Goal: Task Accomplishment & Management: Use online tool/utility

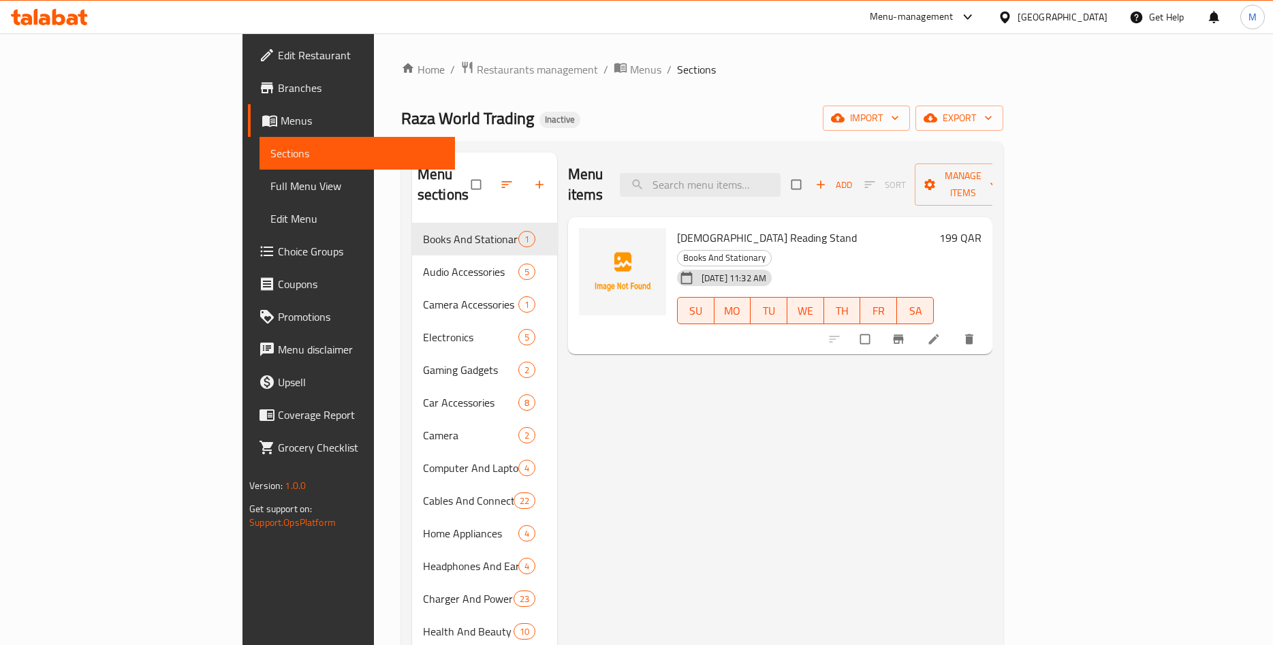
click at [1094, 21] on div "[GEOGRAPHIC_DATA]" at bounding box center [1062, 17] width 90 height 15
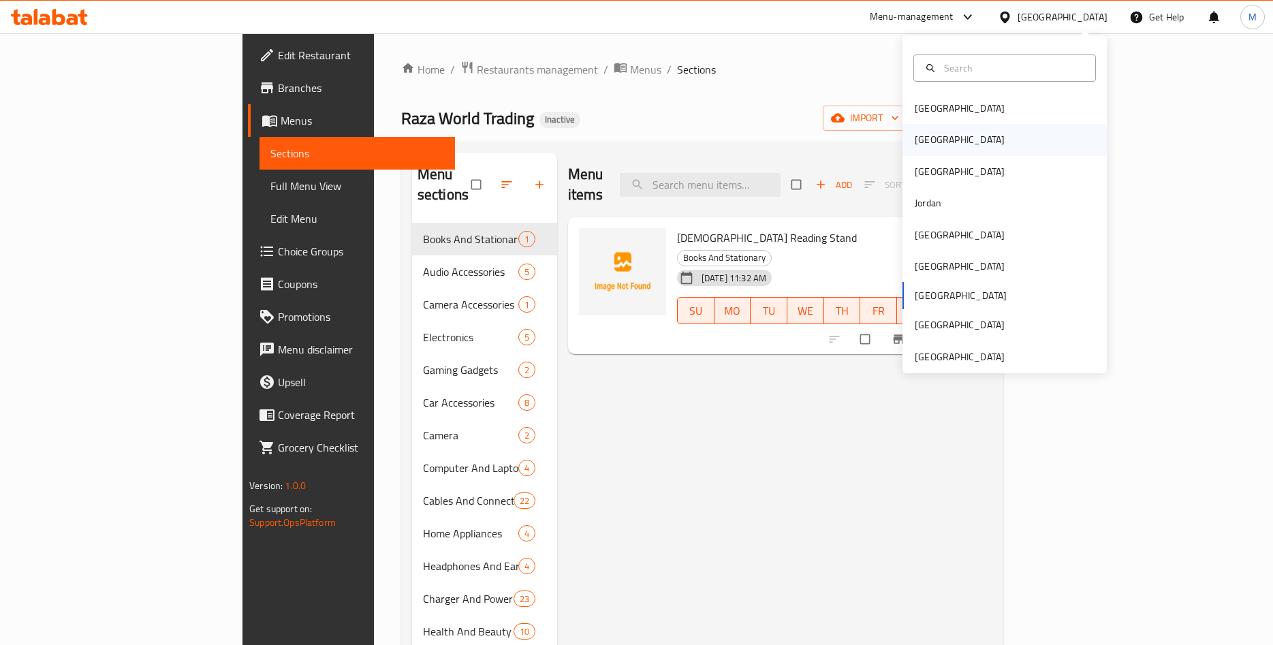
click at [949, 136] on div "[GEOGRAPHIC_DATA]" at bounding box center [960, 139] width 112 height 31
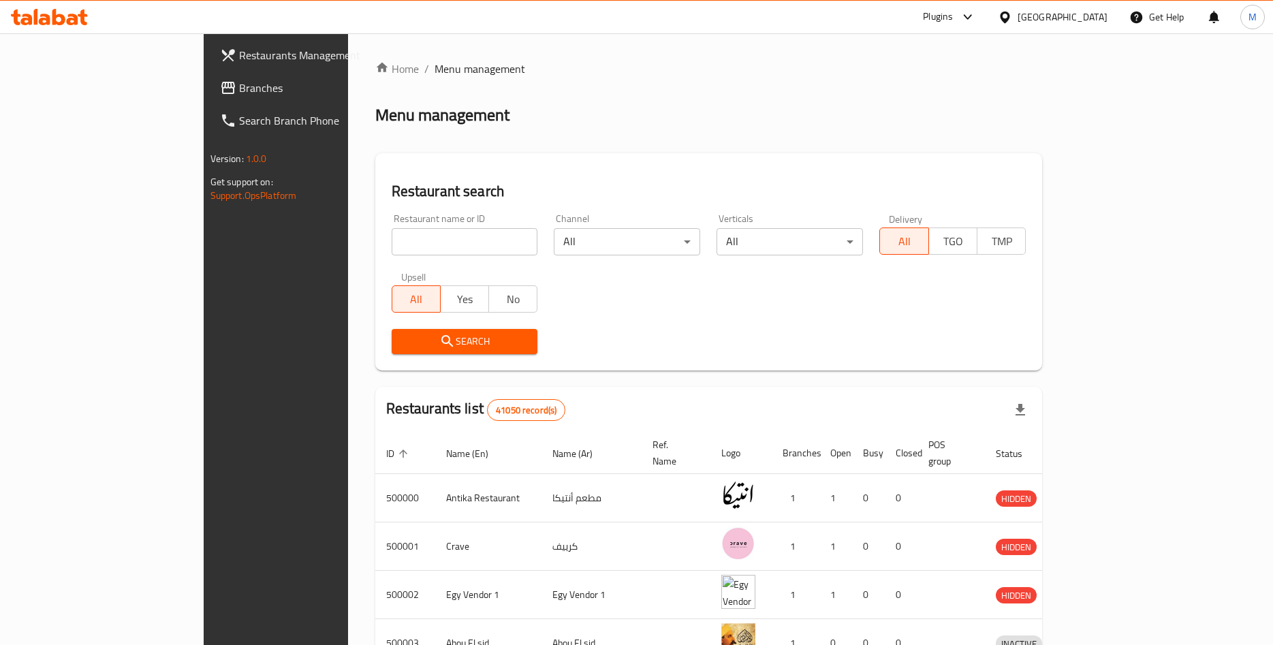
click at [404, 240] on input "search" at bounding box center [465, 241] width 146 height 27
paste input "Olio food"
type input "Olio food"
click at [402, 338] on span "Search" at bounding box center [464, 341] width 125 height 17
click at [366, 338] on div at bounding box center [636, 322] width 1273 height 645
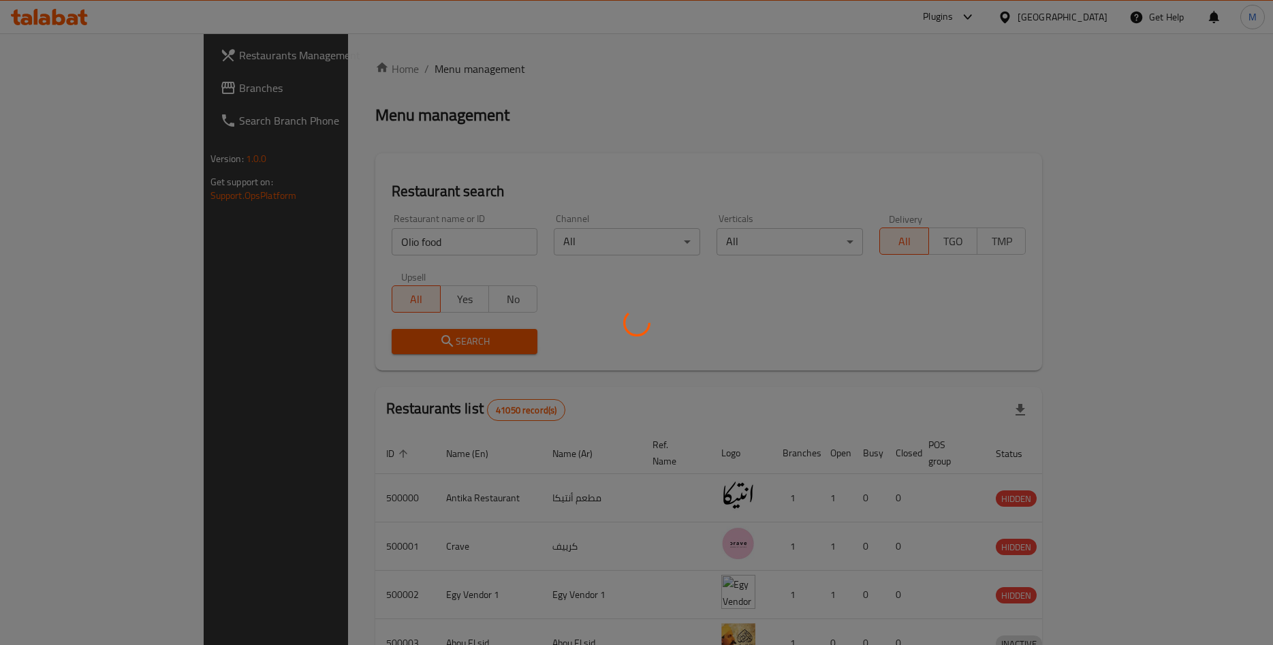
click at [366, 338] on div at bounding box center [636, 322] width 1273 height 645
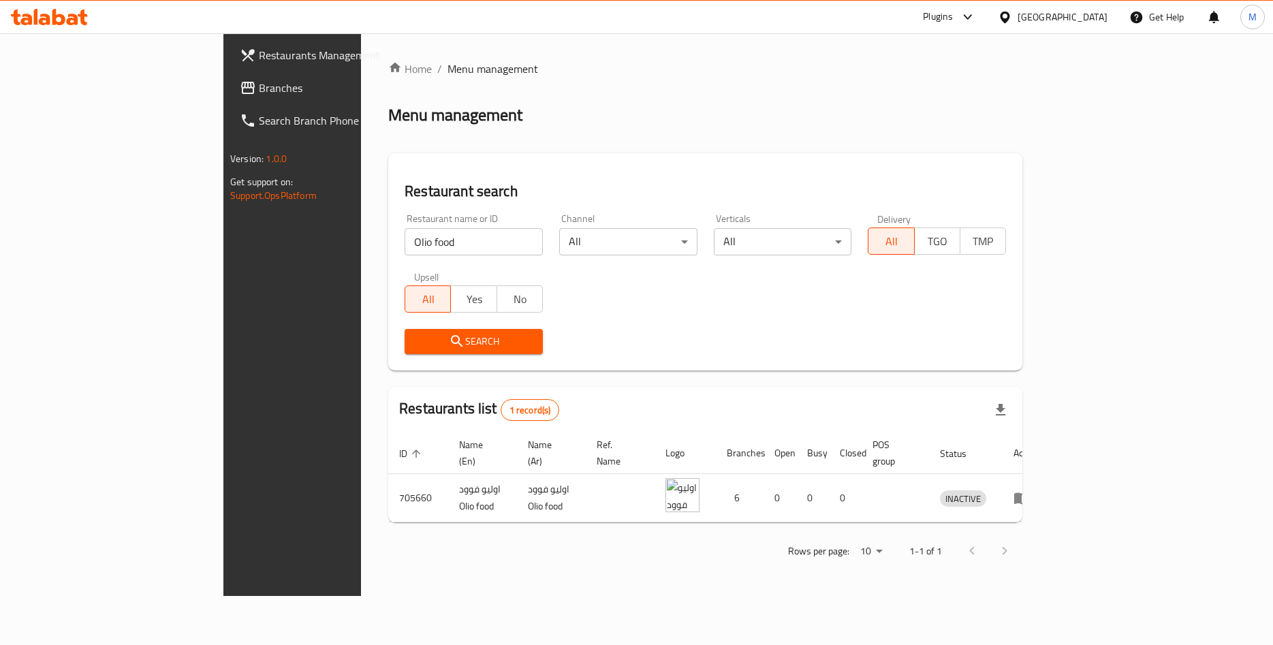
click at [689, 334] on div "Search" at bounding box center [705, 342] width 618 height 42
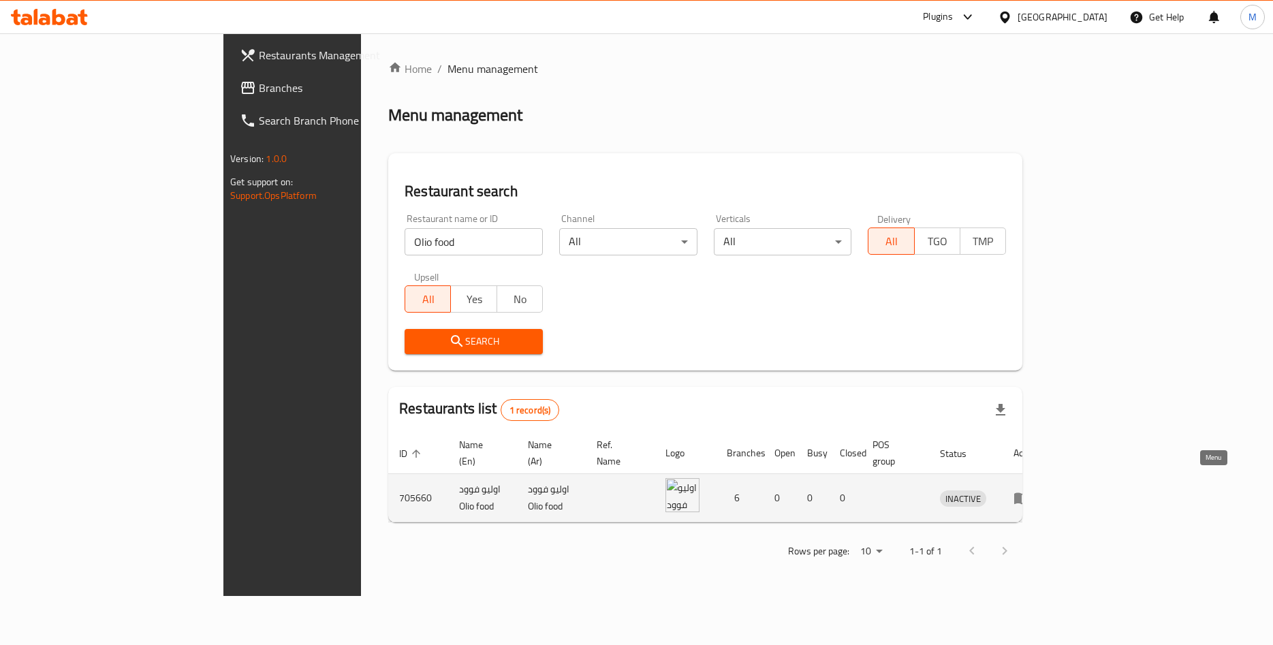
click at [1027, 496] on icon "enhanced table" at bounding box center [1024, 498] width 5 height 5
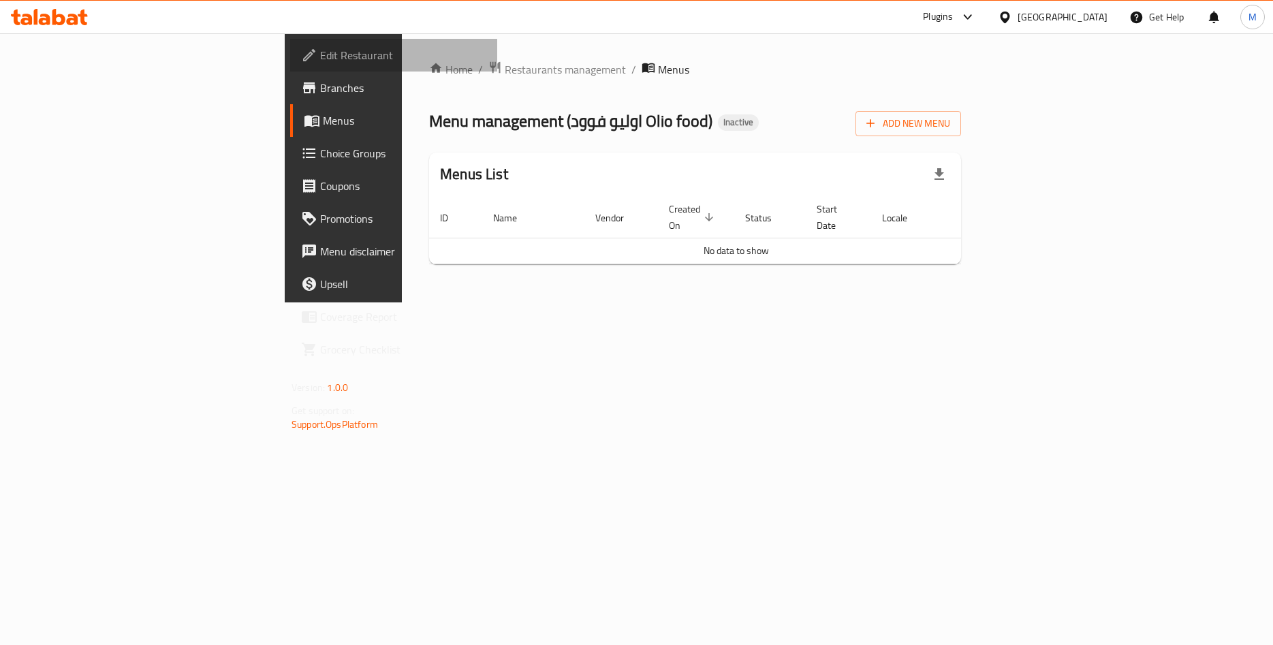
click at [320, 59] on span "Edit Restaurant" at bounding box center [403, 55] width 166 height 16
